Goal: Information Seeking & Learning: Learn about a topic

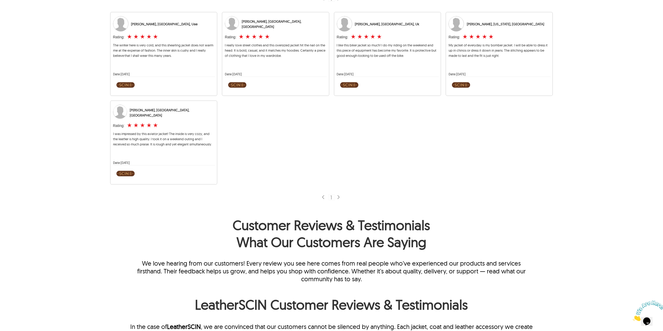
scroll to position [243, 0]
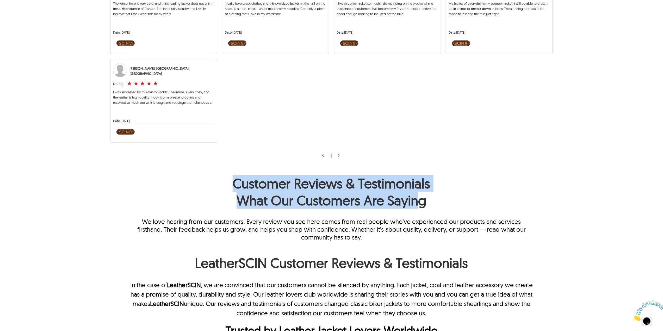
drag, startPoint x: 207, startPoint y: 180, endPoint x: 415, endPoint y: 205, distance: 209.0
click at [415, 205] on h1 "Customer Reviews & Testimonials What Our Customers Are Saying" at bounding box center [331, 193] width 403 height 36
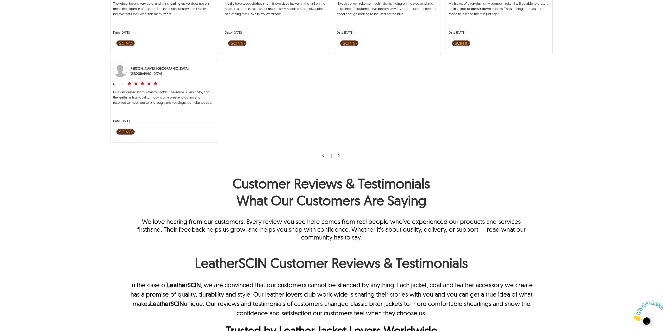
click at [431, 202] on h1 "Customer Reviews & Testimonials What Our Customers Are Saying" at bounding box center [331, 193] width 403 height 36
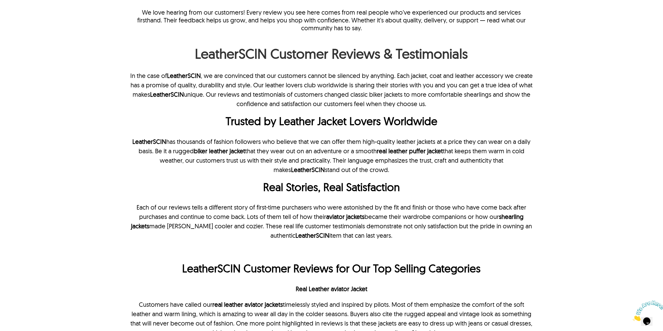
scroll to position [347, 0]
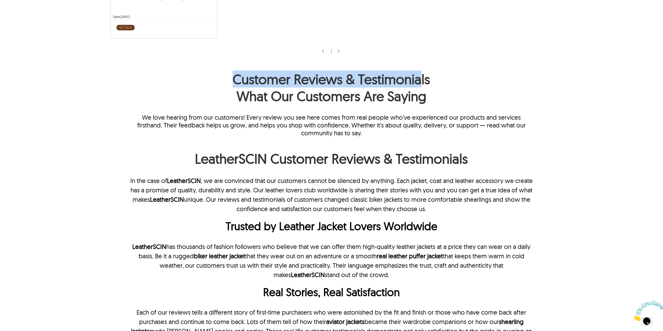
drag, startPoint x: 229, startPoint y: 81, endPoint x: 421, endPoint y: 83, distance: 192.1
click at [421, 83] on h1 "Customer Reviews & Testimonials What Our Customers Are Saying" at bounding box center [331, 89] width 403 height 36
click at [421, 84] on h1 "Customer Reviews & Testimonials What Our Customers Are Saying" at bounding box center [331, 89] width 403 height 36
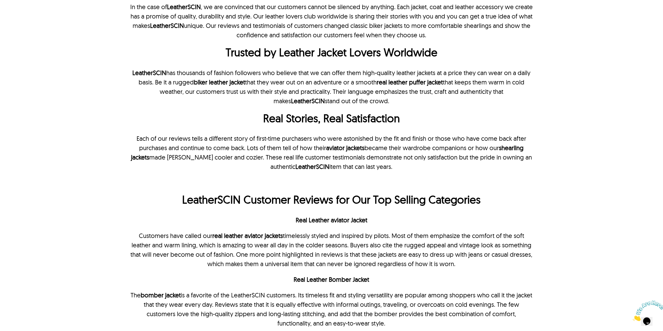
scroll to position [417, 0]
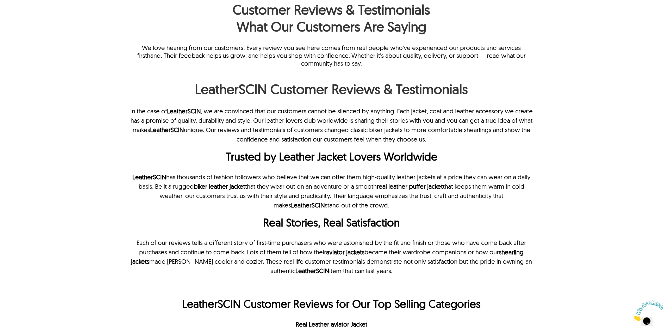
click at [563, 170] on div "LeatherSCIN Customer Reviews & Testimonials 1 Ahmed S., Dubai, Uae Rating: ★ ★ …" at bounding box center [331, 221] width 497 height 1196
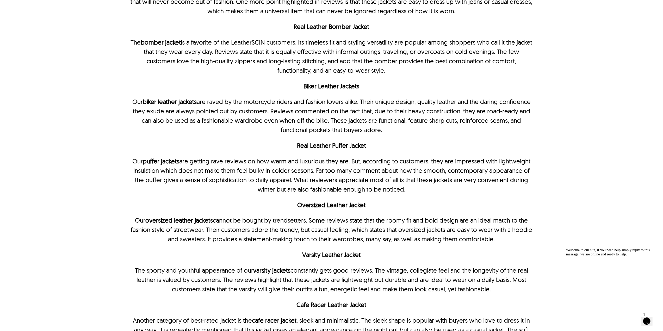
scroll to position [625, 0]
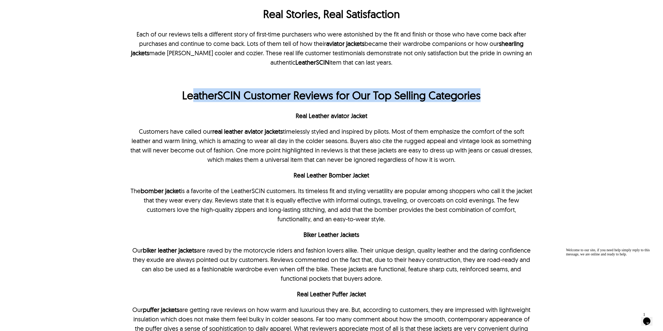
drag, startPoint x: 191, startPoint y: 94, endPoint x: 485, endPoint y: 102, distance: 294.1
click at [485, 102] on h2 "LeatherSCIN Customer Reviews for Our Top Selling Categories" at bounding box center [331, 97] width 403 height 16
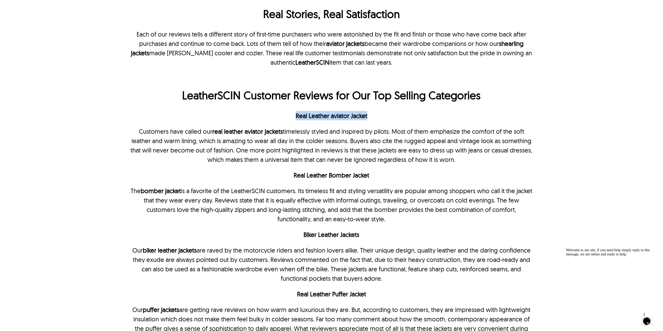
drag, startPoint x: 284, startPoint y: 116, endPoint x: 393, endPoint y: 119, distance: 109.5
click at [393, 119] on p "Real Leather aviator Jacket" at bounding box center [331, 115] width 403 height 9
drag, startPoint x: 286, startPoint y: 177, endPoint x: 400, endPoint y: 180, distance: 114.2
click at [400, 180] on p "Real Leather Bomber Jacket" at bounding box center [331, 174] width 403 height 9
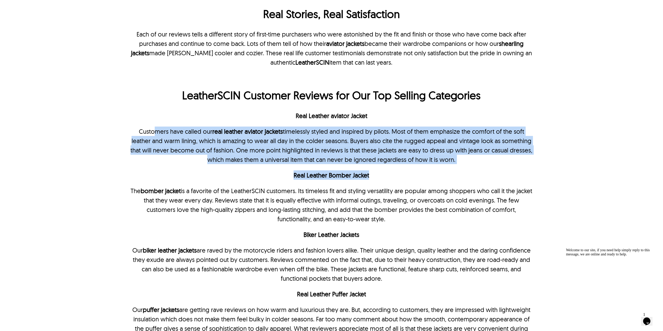
drag, startPoint x: 186, startPoint y: 136, endPoint x: 486, endPoint y: 176, distance: 302.8
click at [486, 176] on p "In the case of LeatherSCIN , we are convinced that our customers cannot be sile…" at bounding box center [331, 254] width 403 height 713
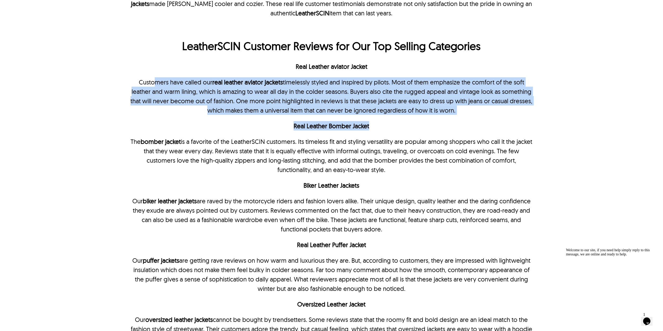
scroll to position [730, 0]
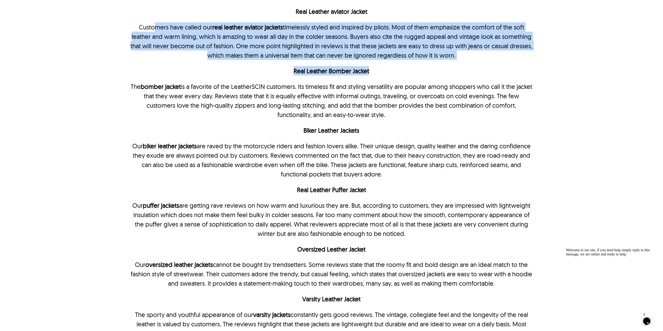
drag, startPoint x: 139, startPoint y: 83, endPoint x: 405, endPoint y: 120, distance: 268.7
click at [405, 120] on p "In the case of LeatherSCIN , we are convinced that our customers cannot be sile…" at bounding box center [331, 150] width 403 height 713
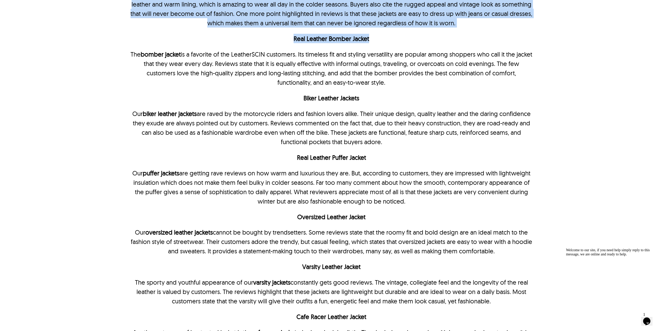
scroll to position [799, 0]
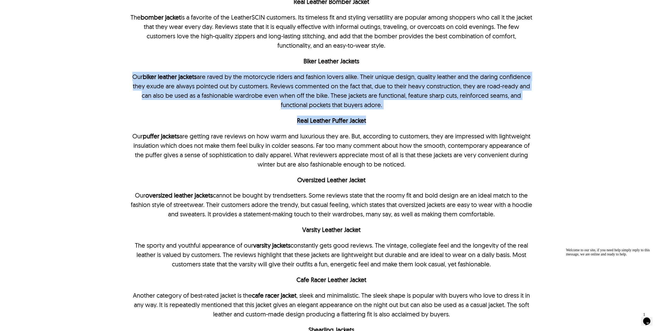
drag, startPoint x: 129, startPoint y: 80, endPoint x: 436, endPoint y: 113, distance: 308.7
click at [436, 113] on div "LeatherSCIN Customer Reviews & Testimonials In the case of LeatherSCIN , we are…" at bounding box center [332, 68] width 448 height 739
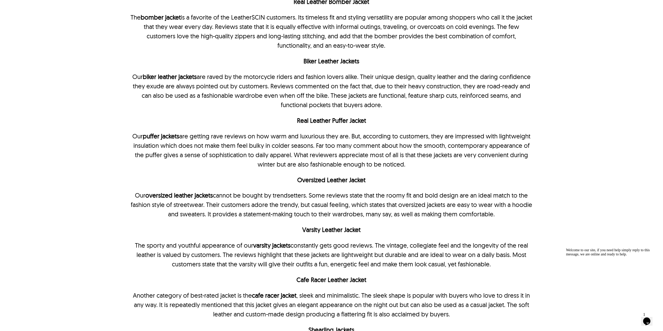
click at [217, 140] on p "Our puffer jackets are getting rave reviews on how warm and luxurious they are.…" at bounding box center [331, 150] width 403 height 38
click at [205, 141] on p "Our puffer jackets are getting rave reviews on how warm and luxurious they are.…" at bounding box center [331, 150] width 403 height 38
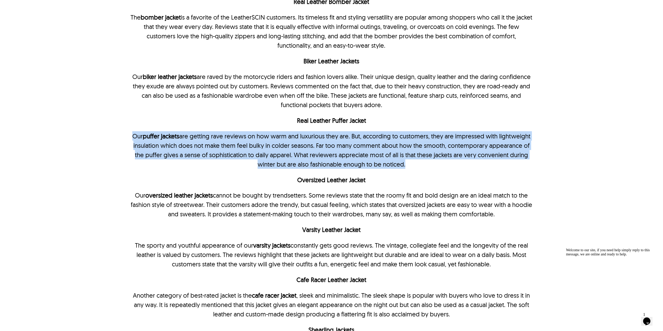
click at [205, 141] on p "Our puffer jackets are getting rave reviews on how warm and luxurious they are.…" at bounding box center [331, 150] width 403 height 38
click at [314, 157] on p "Our puffer jackets are getting rave reviews on how warm and luxurious they are.…" at bounding box center [331, 150] width 403 height 38
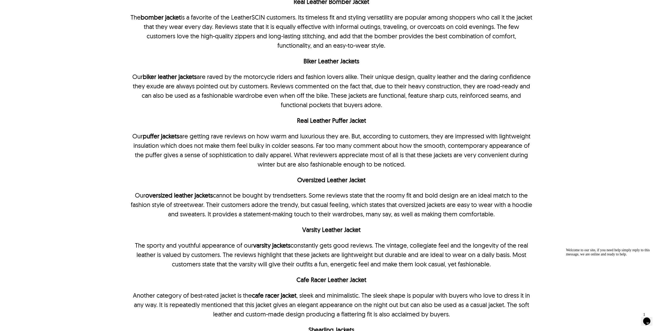
click at [313, 157] on p "Our puffer jackets are getting rave reviews on how warm and luxurious they are.…" at bounding box center [331, 150] width 403 height 38
click at [294, 95] on p "Our biker leather jackets are raved by the motorcycle riders and fashion lovers…" at bounding box center [331, 91] width 403 height 38
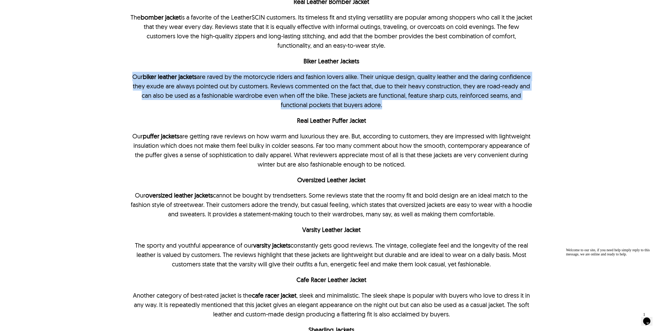
click at [294, 95] on p "Our biker leather jackets are raved by the motorcycle riders and fashion lovers…" at bounding box center [331, 91] width 403 height 38
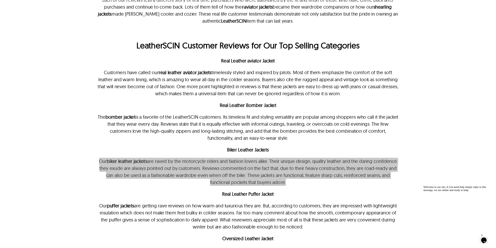
scroll to position [660, 0]
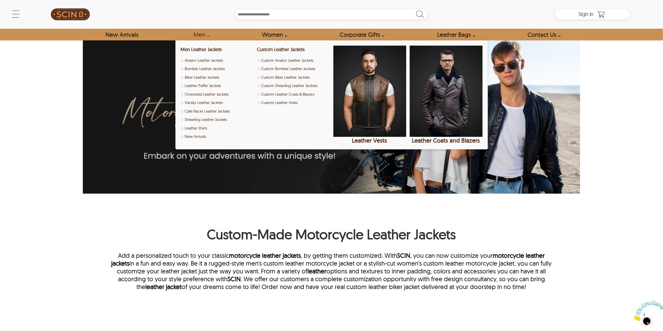
click at [202, 32] on link "Men" at bounding box center [200, 35] width 25 height 12
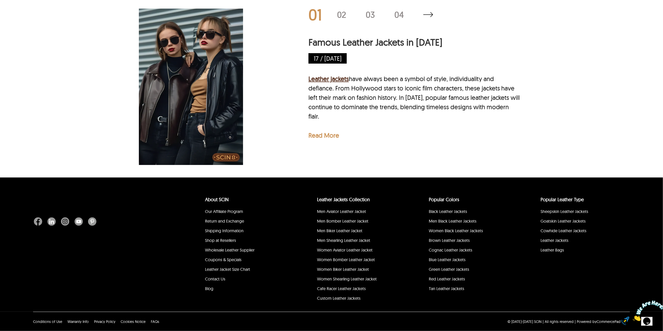
scroll to position [1750, 0]
click at [555, 240] on link "Leather Jackets" at bounding box center [555, 240] width 28 height 5
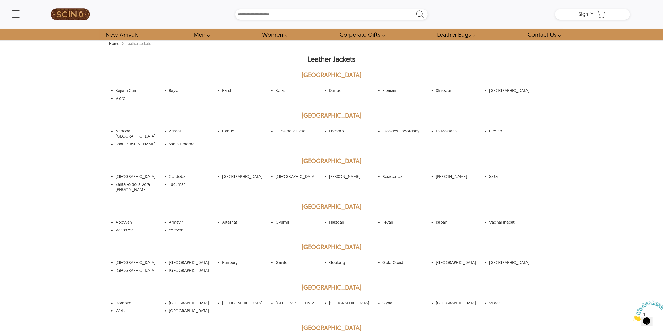
click at [291, 127] on ul "Andorra la Vella Arinsal Canillo El Pas de la Casa Encamp Escaldes-Engordany La…" at bounding box center [332, 137] width 448 height 21
click at [291, 129] on link "El Pas de la Casa" at bounding box center [291, 130] width 30 height 5
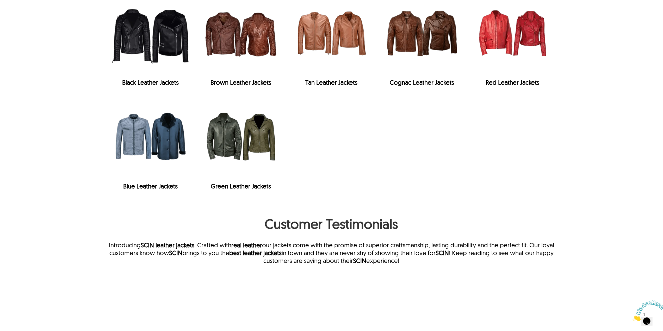
scroll to position [1048, 0]
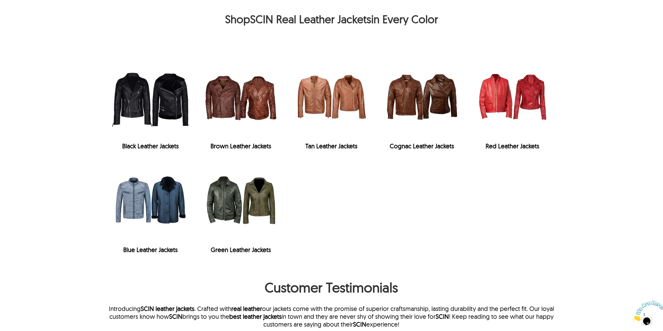
drag, startPoint x: 221, startPoint y: 26, endPoint x: 473, endPoint y: 26, distance: 251.2
click at [473, 26] on h2 "Shop SCIN Real Leather Jackets in Every Color" at bounding box center [332, 20] width 448 height 16
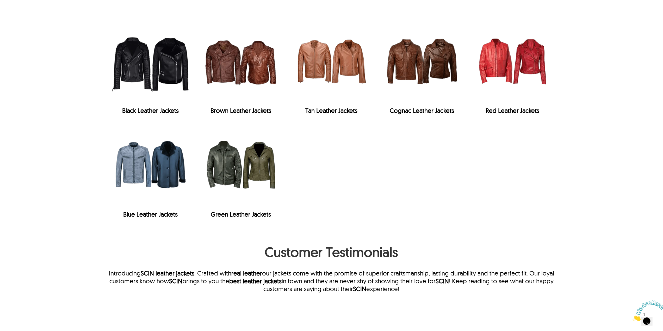
scroll to position [1082, 0]
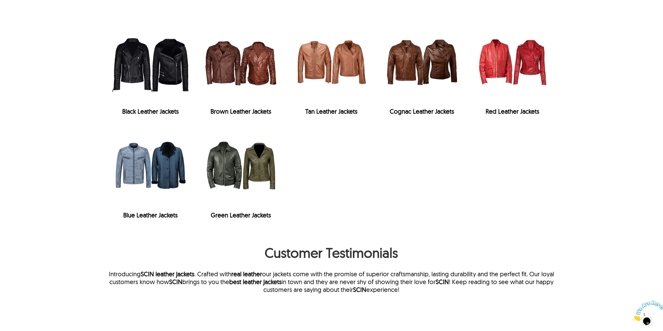
click at [562, 223] on div "Black Leather Jackets Brown Leather Jackets Tan Leather Jackets Cognac Leather …" at bounding box center [331, 119] width 497 height 220
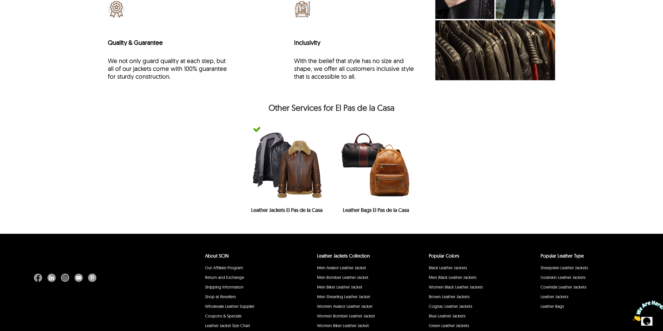
scroll to position [2338, 0]
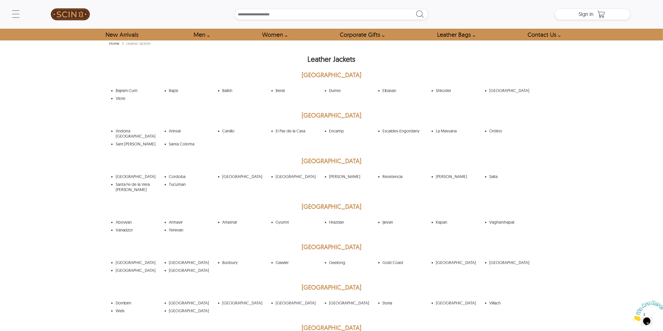
click at [179, 134] on ul "Andorra la Vella Arinsal Canillo El Pas de la Casa Encamp Escaldes-Engordany La…" at bounding box center [332, 137] width 448 height 21
click at [179, 141] on link "Santa Coloma" at bounding box center [182, 143] width 26 height 5
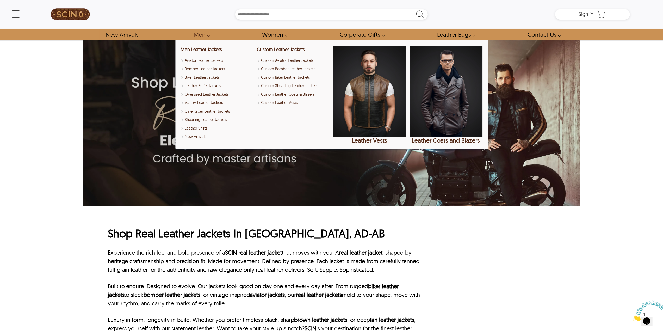
click at [633, 127] on div "← Menu New Arrivals Men Leather Jackets Aviator Leather Jackets Bomber Leather …" at bounding box center [331, 165] width 663 height 331
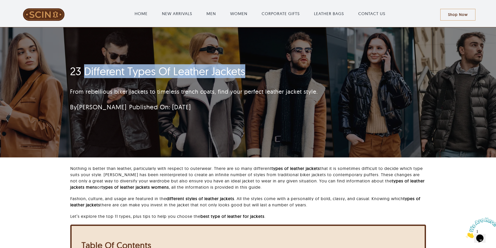
drag, startPoint x: 83, startPoint y: 74, endPoint x: 283, endPoint y: 74, distance: 199.3
click at [283, 74] on h1 "23 Different Types Of Leather Jackets" at bounding box center [217, 71] width 294 height 13
click at [284, 75] on h1 "23 Different Types Of Leather Jackets" at bounding box center [217, 71] width 294 height 13
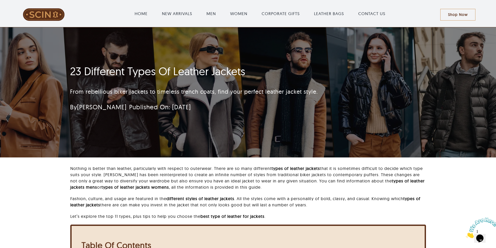
click at [157, 74] on h1 "23 Different Types Of Leather Jackets" at bounding box center [217, 71] width 294 height 13
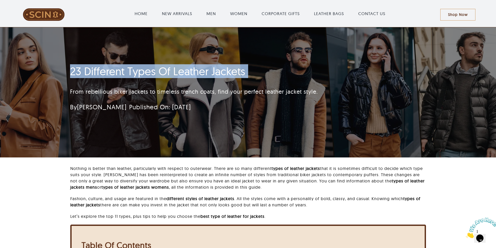
click at [157, 74] on h1 "23 Different Types Of Leather Jackets" at bounding box center [217, 71] width 294 height 13
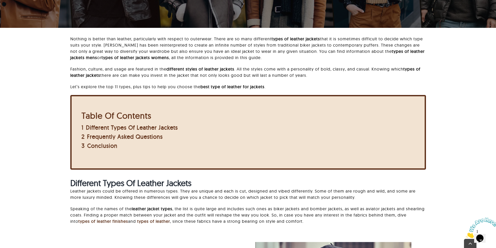
scroll to position [130, 0]
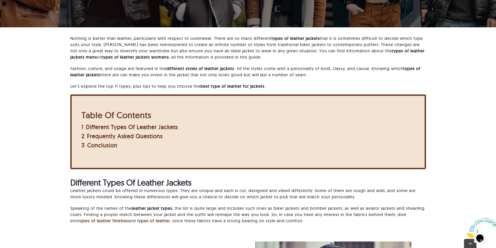
click at [275, 38] on strong "types of leather jackets" at bounding box center [296, 38] width 48 height 5
click at [253, 40] on p "Nothing is better than leather, particularly with respect to outerwear. There a…" at bounding box center [248, 47] width 356 height 25
drag, startPoint x: 201, startPoint y: 84, endPoint x: 285, endPoint y: 85, distance: 83.4
click at [285, 85] on p "Let’s explore the top 11 types, plus tips to help you choose the best type of l…" at bounding box center [248, 86] width 356 height 6
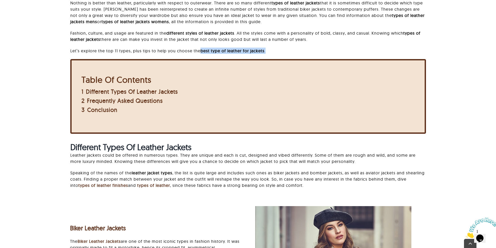
scroll to position [208, 0]
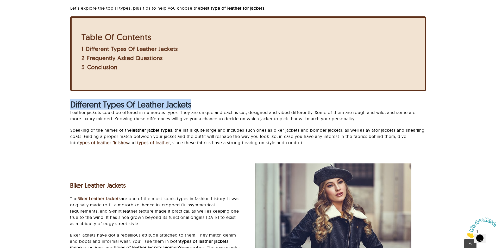
drag, startPoint x: 69, startPoint y: 106, endPoint x: 221, endPoint y: 108, distance: 152.7
click at [221, 108] on div "Nothing is better than leather, particularly with respect to outerwear. There a…" at bounding box center [248, 56] width 442 height 199
click at [221, 108] on h2 "Different Types Of Leather Jackets" at bounding box center [248, 105] width 356 height 10
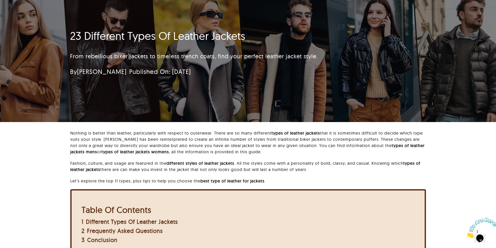
scroll to position [0, 0]
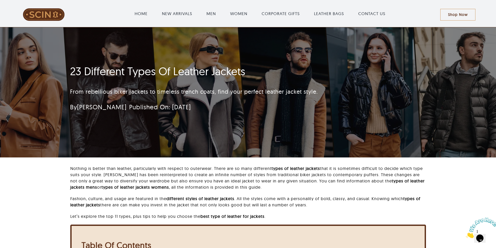
click at [280, 146] on div "23 Different Types Of Leather Jackets From rebellious biker jackets to timeless…" at bounding box center [248, 92] width 370 height 130
click at [415, 115] on div "23 Different Types Of Leather Jackets From rebellious biker jackets to timeless…" at bounding box center [248, 92] width 370 height 130
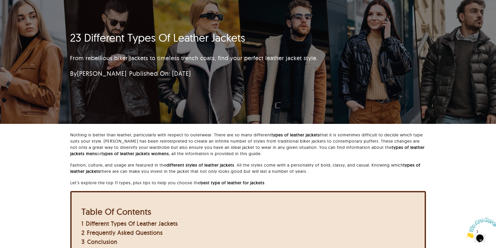
scroll to position [104, 0]
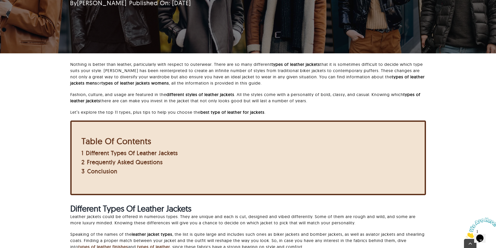
click at [326, 97] on p "Fashion, culture, and usage are featured in the different styles of leather jac…" at bounding box center [248, 97] width 356 height 13
click at [315, 109] on div "Nothing is better than leather, particularly with respect to outerwear. There a…" at bounding box center [248, 90] width 356 height 59
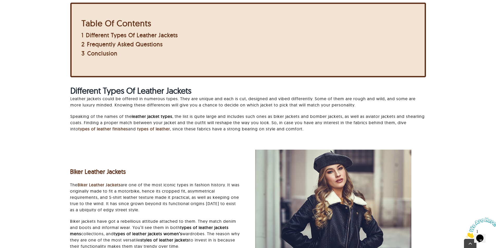
scroll to position [235, 0]
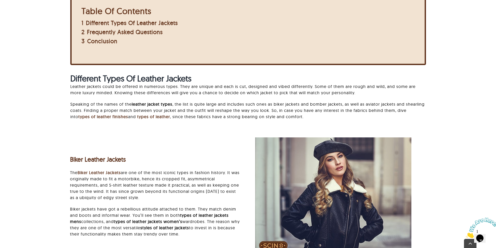
click at [388, 136] on div "Biker Leather Jackets The Biker Leather Jackets are one of the most iconic type…" at bounding box center [248, 195] width 356 height 130
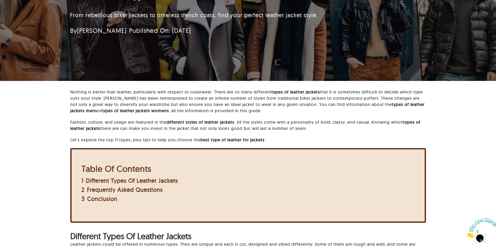
scroll to position [149, 0]
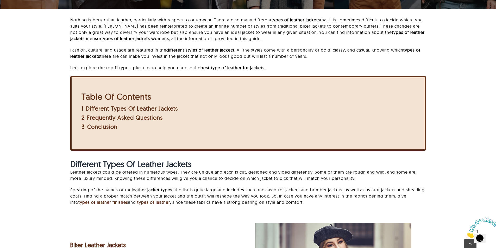
click at [377, 195] on p "Speaking of the names of the leather jacket types , the list is quite large and…" at bounding box center [248, 196] width 356 height 19
click at [443, 177] on div "Nothing is better than leather, particularly with respect to outerwear. There a…" at bounding box center [248, 116] width 442 height 199
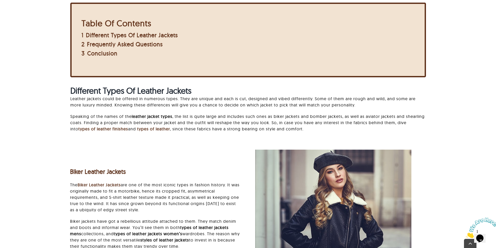
scroll to position [227, 0]
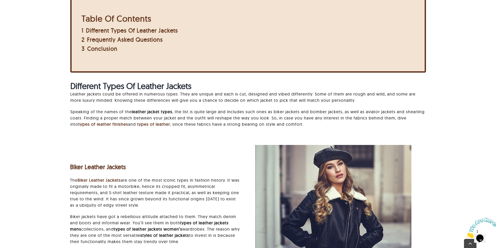
click at [173, 147] on div "Biker Leather Jackets The Biker Leather Jackets are one of the most iconic type…" at bounding box center [248, 206] width 370 height 122
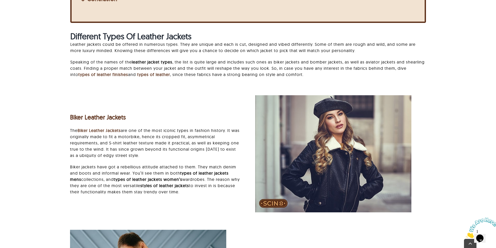
scroll to position [279, 0]
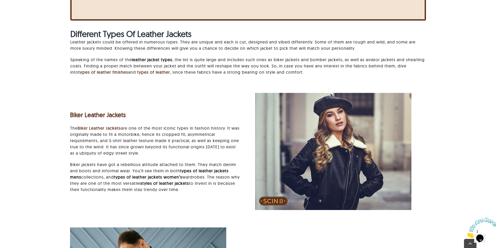
click at [152, 180] on strong "types of leather jackets women’s" at bounding box center [148, 177] width 69 height 5
click at [237, 177] on p "Biker jackets have got a rebellious attitude attached to them. They match denim…" at bounding box center [155, 177] width 171 height 31
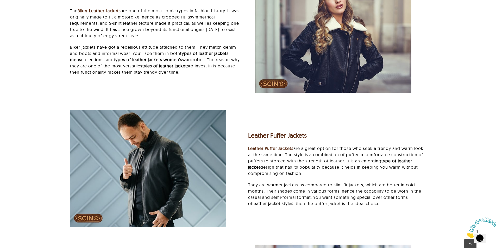
scroll to position [409, 0]
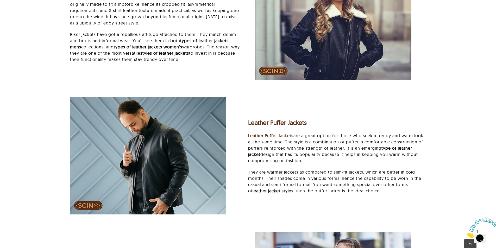
click at [421, 108] on div "Leather Puffer Jackets Leather Puffer Jackets are a great option for those who …" at bounding box center [248, 158] width 370 height 122
click at [432, 141] on div "Leather Puffer Jackets Leather Puffer Jackets are a great option for those who …" at bounding box center [340, 156] width 185 height 87
click at [426, 152] on p "Leather Puffer Jackets are a great option for those who seek a trendy and warm …" at bounding box center [337, 148] width 178 height 31
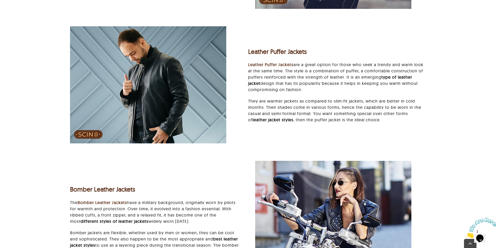
scroll to position [488, 0]
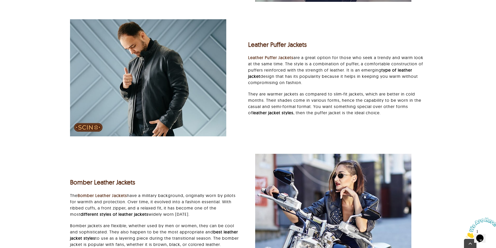
click at [190, 177] on div "Bomber Leather Jackets The Bomber Leather Jackets have a military background, o…" at bounding box center [155, 213] width 171 height 81
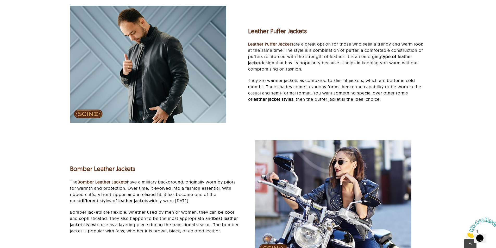
scroll to position [514, 0]
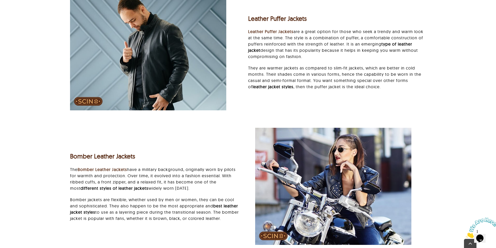
click at [148, 193] on div "Bomber Leather Jackets The Bomber Leather Jackets have a military background, o…" at bounding box center [155, 186] width 171 height 81
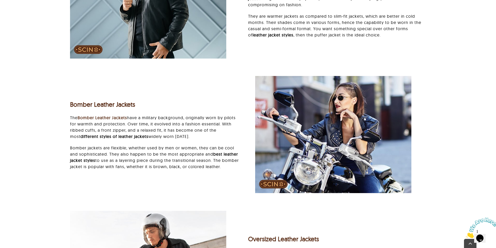
scroll to position [566, 0]
click at [141, 176] on div "Bomber Leather Jackets The Bomber Leather Jackets have a military background, o…" at bounding box center [248, 137] width 370 height 122
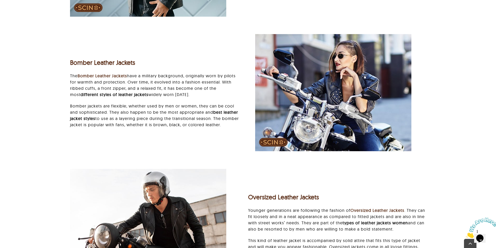
scroll to position [618, 0]
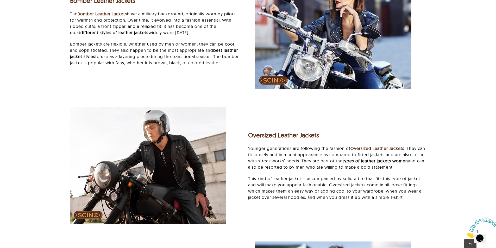
scroll to position [670, 0]
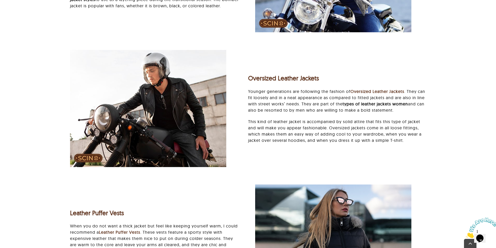
scroll to position [774, 0]
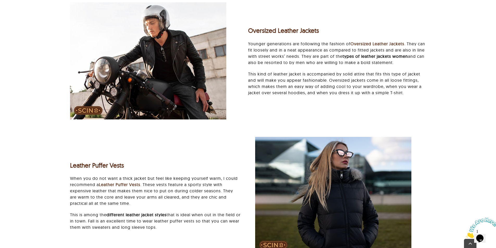
click at [196, 162] on h3 "Leather Puffer Vests" at bounding box center [155, 166] width 171 height 8
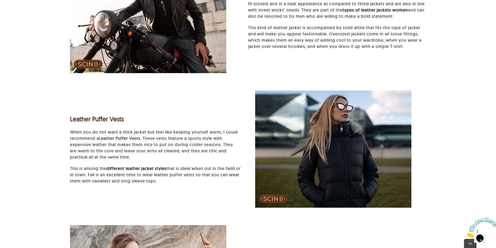
scroll to position [826, 0]
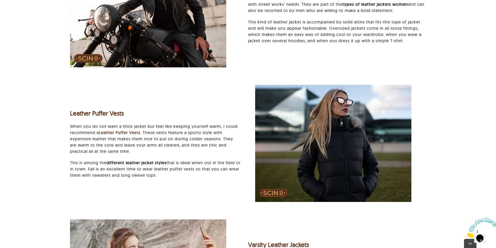
click at [199, 129] on p "When you do not want a thick jacket but feel like keeping yourself warm, I coul…" at bounding box center [155, 138] width 171 height 31
click at [147, 163] on strong "different leather jacket styles" at bounding box center [137, 162] width 60 height 5
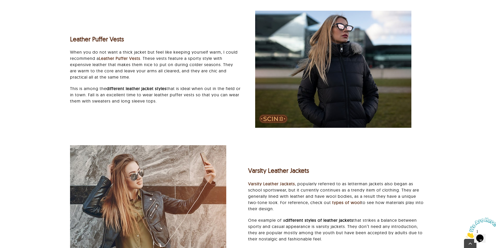
scroll to position [931, 0]
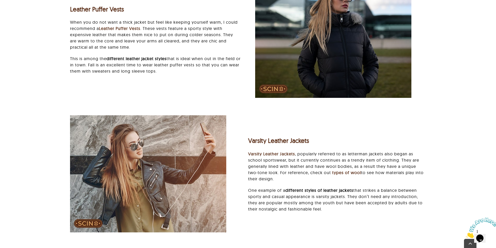
click at [413, 190] on p "One example of a different styles of leather jackets that strikes a balance bet…" at bounding box center [337, 199] width 178 height 25
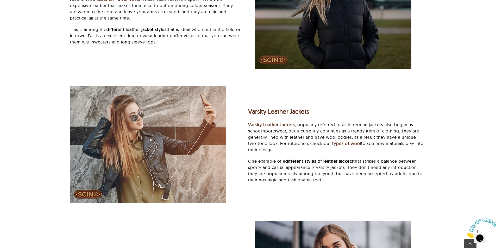
scroll to position [1009, 0]
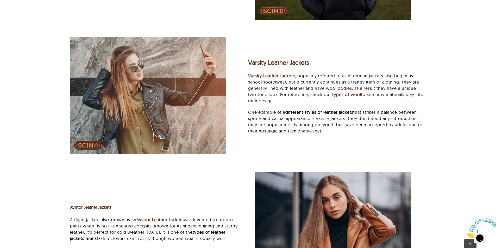
click at [405, 144] on div "Varsity Leather Jackets Varsity Leather Jackets , popularly referred to as lett…" at bounding box center [248, 98] width 370 height 122
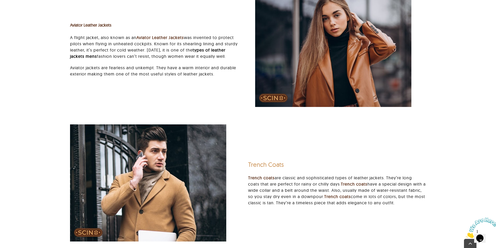
scroll to position [1217, 0]
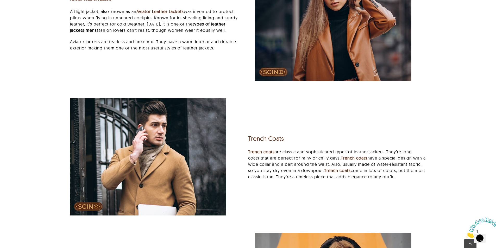
drag, startPoint x: 267, startPoint y: 140, endPoint x: 370, endPoint y: 125, distance: 103.8
click at [370, 125] on div "Trench Coats Trench coats are classic and sophisticated types of leather jacket…" at bounding box center [248, 160] width 370 height 122
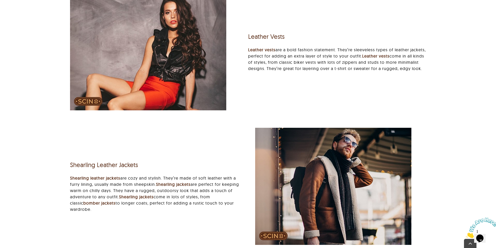
scroll to position [1660, 0]
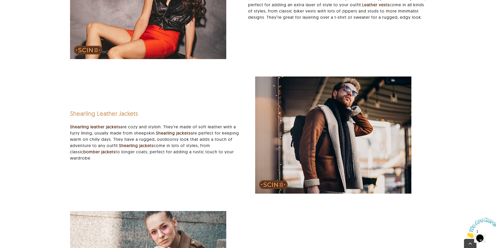
click at [100, 116] on link "Shearling Leather Jackets" at bounding box center [104, 114] width 68 height 8
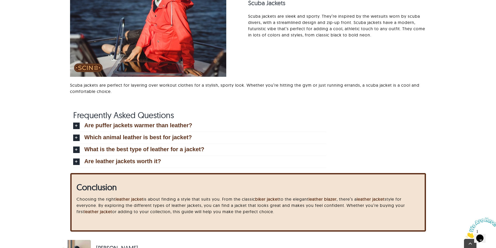
scroll to position [3667, 0]
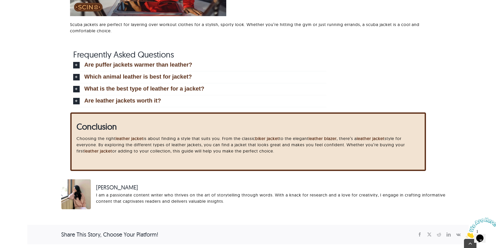
click at [466, 235] on icon "Close" at bounding box center [466, 237] width 0 height 4
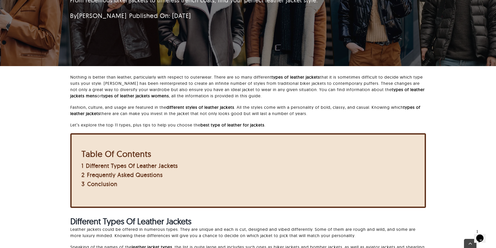
scroll to position [93, 0]
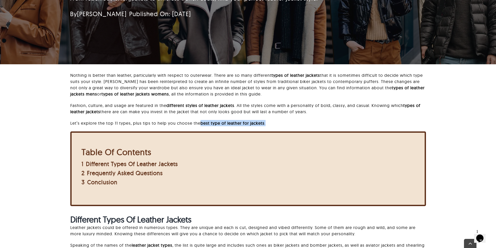
drag, startPoint x: 201, startPoint y: 121, endPoint x: 287, endPoint y: 122, distance: 86.5
click at [287, 122] on p "Let’s explore the top 11 types, plus tips to help you choose the best type of l…" at bounding box center [248, 123] width 356 height 6
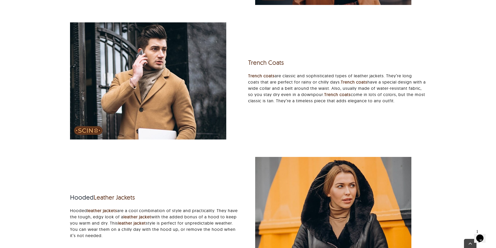
scroll to position [1298, 0]
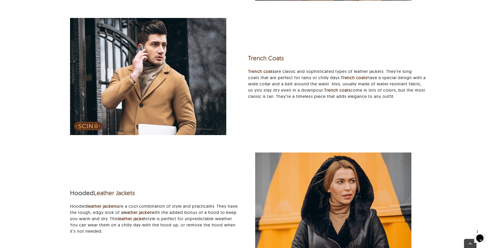
click at [264, 113] on div "Trench Coats Trench coats are classic and sophisticated types of leather jacket…" at bounding box center [248, 79] width 370 height 122
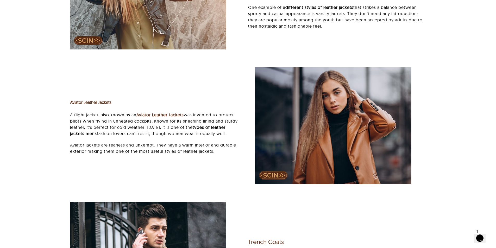
click at [229, 182] on div "Aviator Leather Jackets A flight jacket, also known as an Aviator Leather Jacke…" at bounding box center [248, 128] width 370 height 122
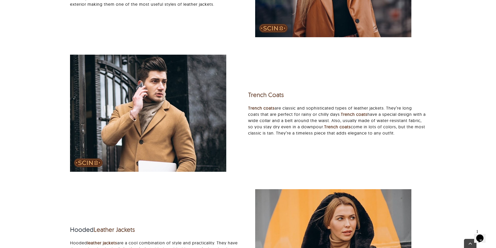
scroll to position [1296, 0]
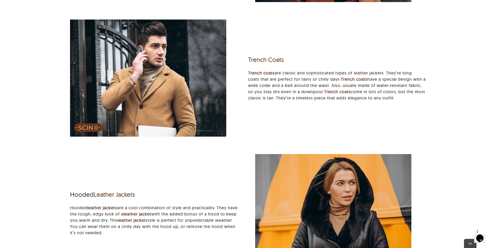
click at [401, 130] on div "Trench Coats Trench coats are classic and sophisticated types of leather jacket…" at bounding box center [248, 81] width 370 height 122
click at [352, 106] on div "Trench Coats Trench coats are classic and sophisticated types of leather jacket…" at bounding box center [337, 78] width 178 height 57
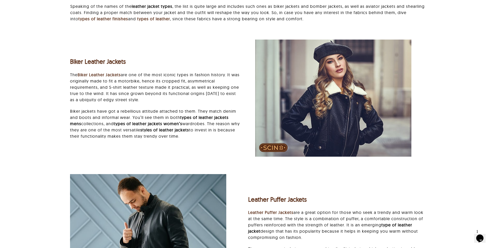
scroll to position [332, 0]
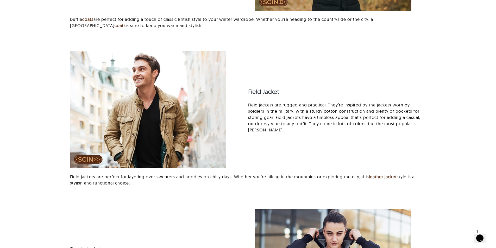
scroll to position [2804, 0]
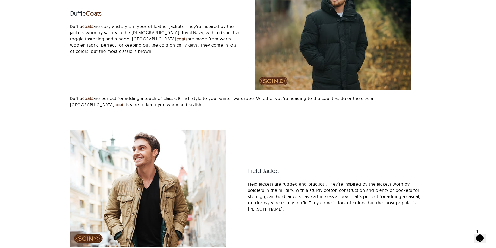
click at [424, 145] on div "Field Jacket Field jackets are rugged and practical. They’re inspired by the ja…" at bounding box center [248, 203] width 370 height 145
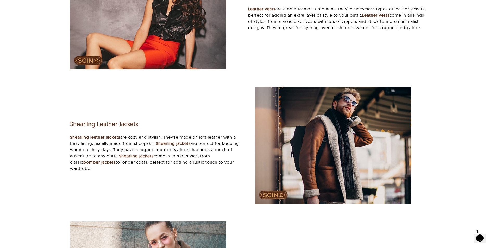
click at [420, 63] on div "Leather Vests Leather vests are a bold fashion statement. They’re sleeveless ty…" at bounding box center [248, 13] width 370 height 122
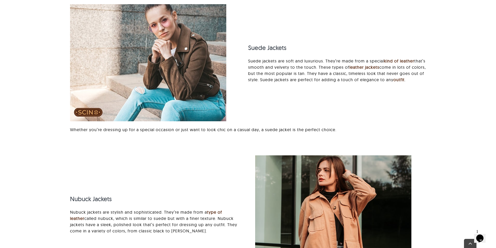
scroll to position [1910, 0]
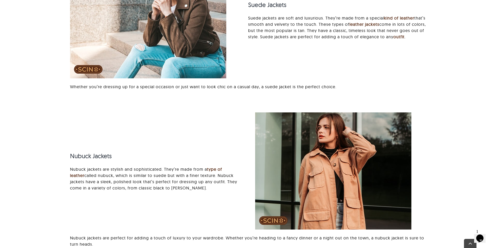
click at [437, 109] on div "Biker Leather Jackets The Biker Leather Jackets are one of the most iconic type…" at bounding box center [248, 129] width 442 height 3351
click at [478, 130] on div "Nothing is better than leather, particularly with respect to outerwear. There a…" at bounding box center [248, 128] width 465 height 3746
click at [219, 129] on div "Nubuck Jackets Nubuck jackets are stylish and sophisticated. They’re made from …" at bounding box center [248, 185] width 370 height 145
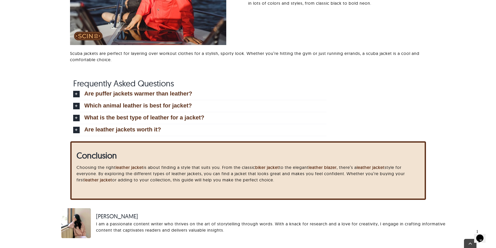
scroll to position [3690, 0]
